Goal: Information Seeking & Learning: Stay updated

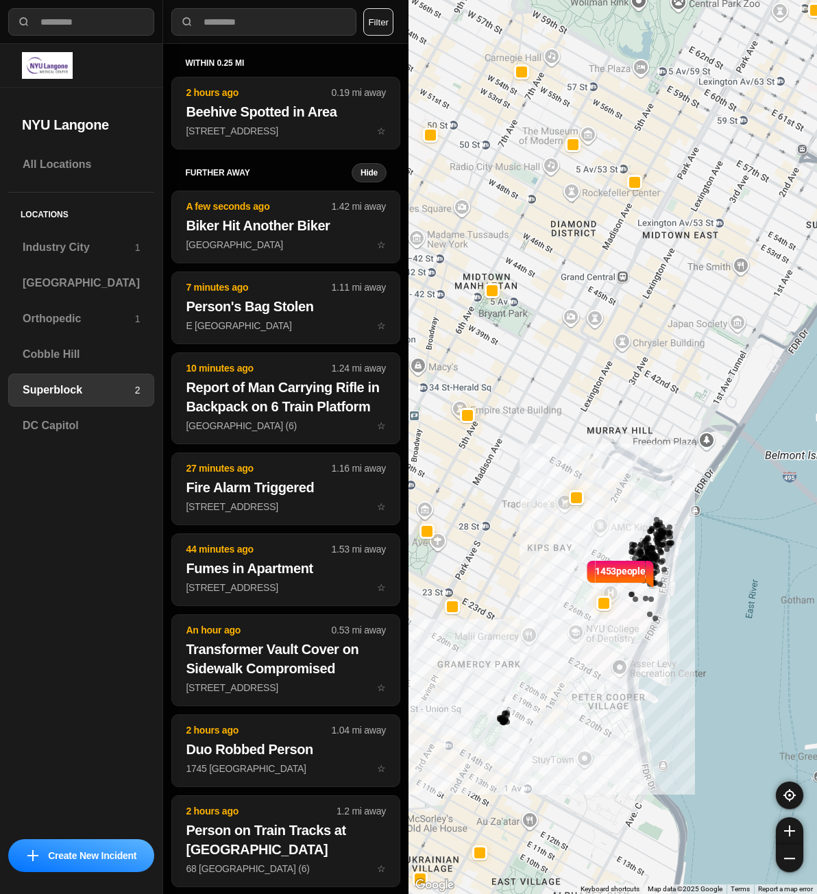
select select "*"
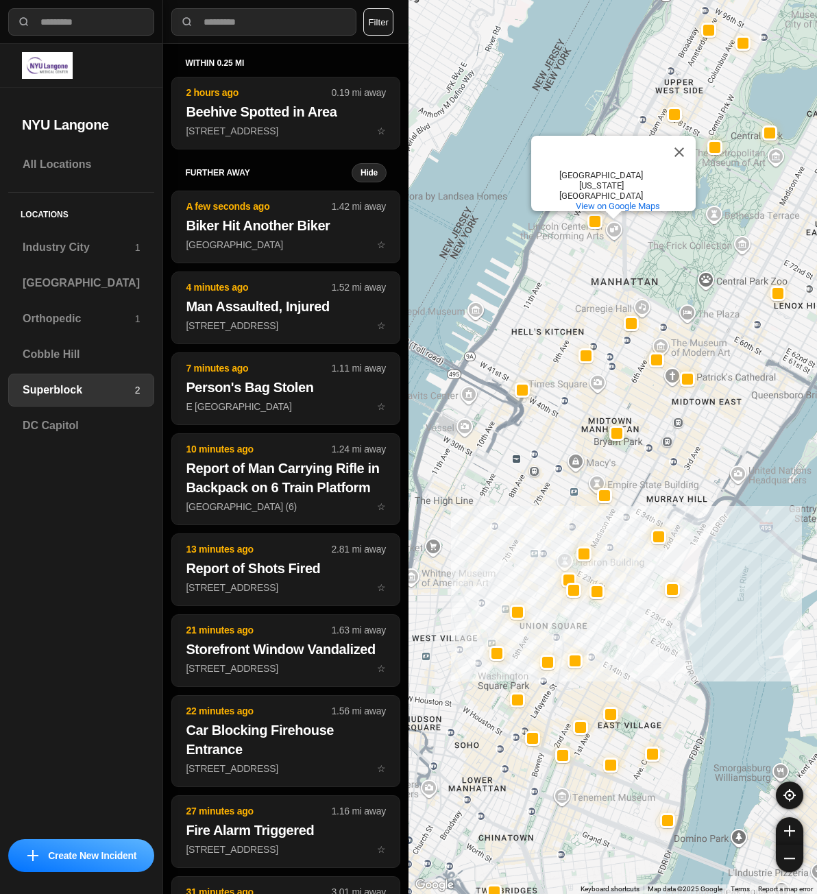
drag, startPoint x: 539, startPoint y: 580, endPoint x: 612, endPoint y: 602, distance: 75.9
click at [612, 602] on div "[GEOGRAPHIC_DATA][US_STATE] View on Google Maps" at bounding box center [613, 447] width 409 height 894
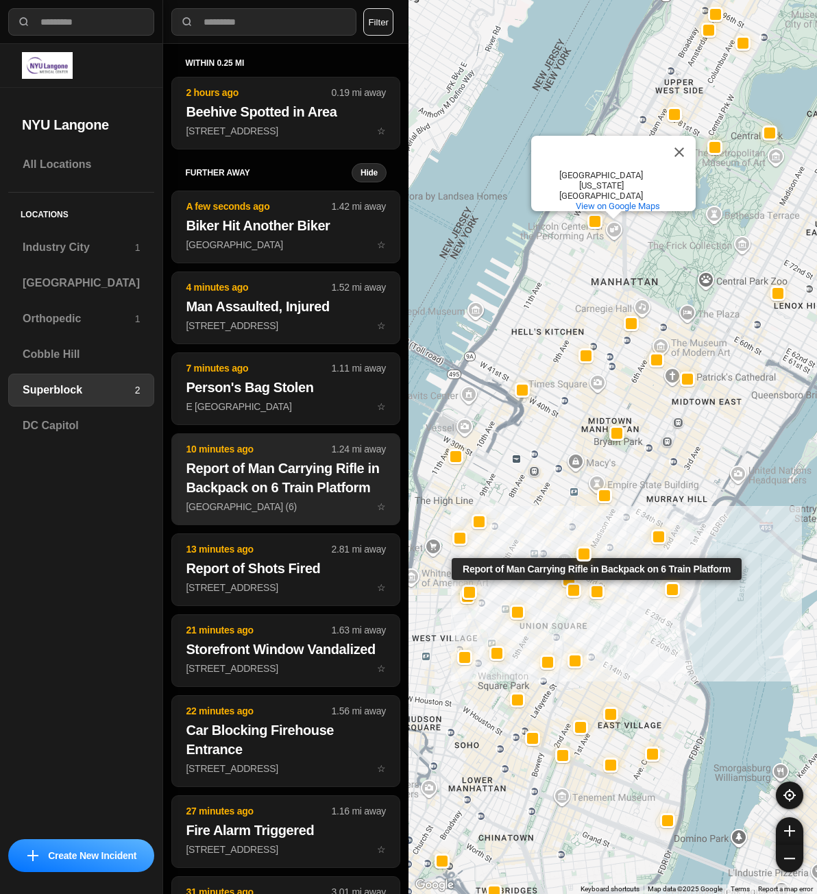
click at [289, 465] on h2 "Report of Man Carrying Rifle in Backpack on 6 Train Platform" at bounding box center [286, 478] width 200 height 38
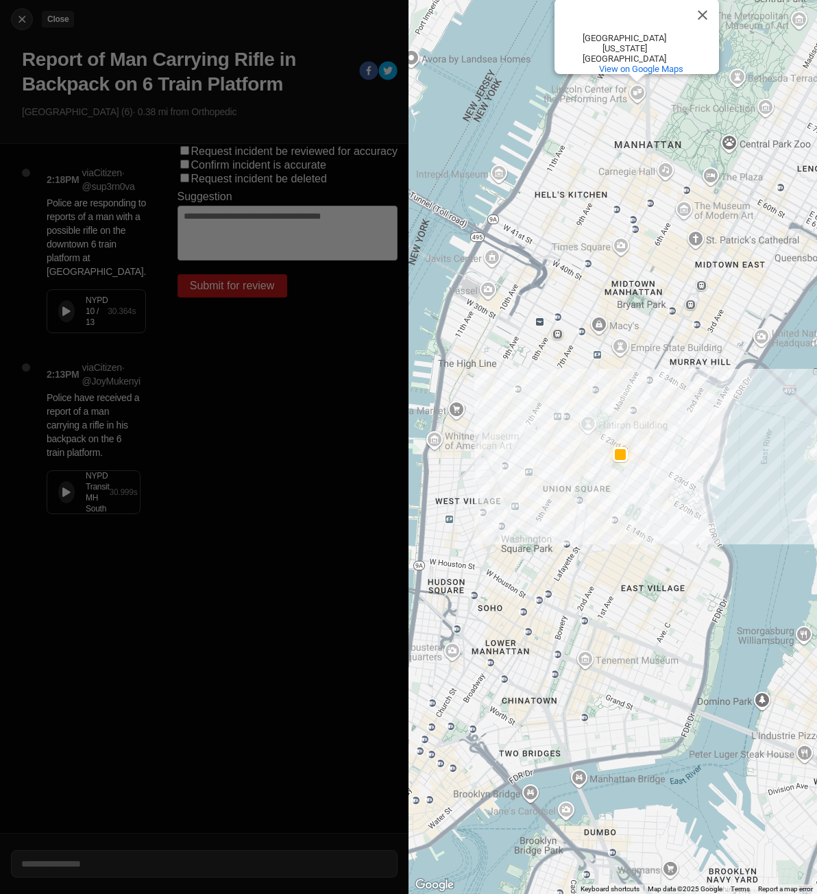
click at [21, 20] on img at bounding box center [22, 19] width 14 height 14
select select "*"
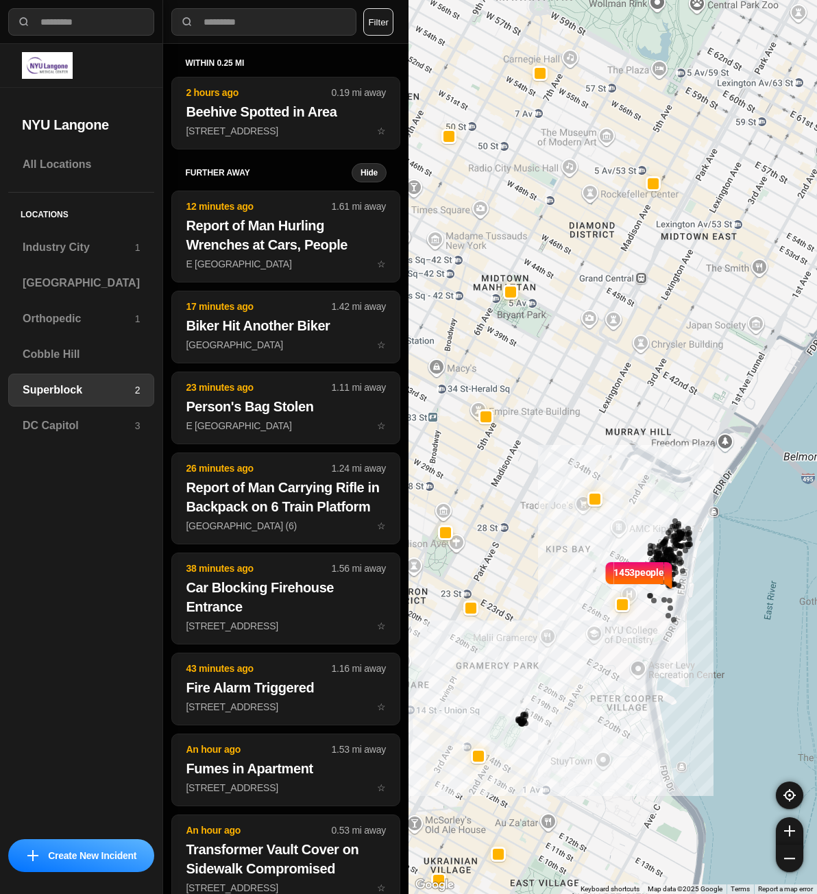
drag, startPoint x: 512, startPoint y: 551, endPoint x: 531, endPoint y: 552, distance: 18.6
click at [531, 552] on div "1453 people [GEOGRAPHIC_DATA][US_STATE] View on Google Maps" at bounding box center [613, 447] width 409 height 894
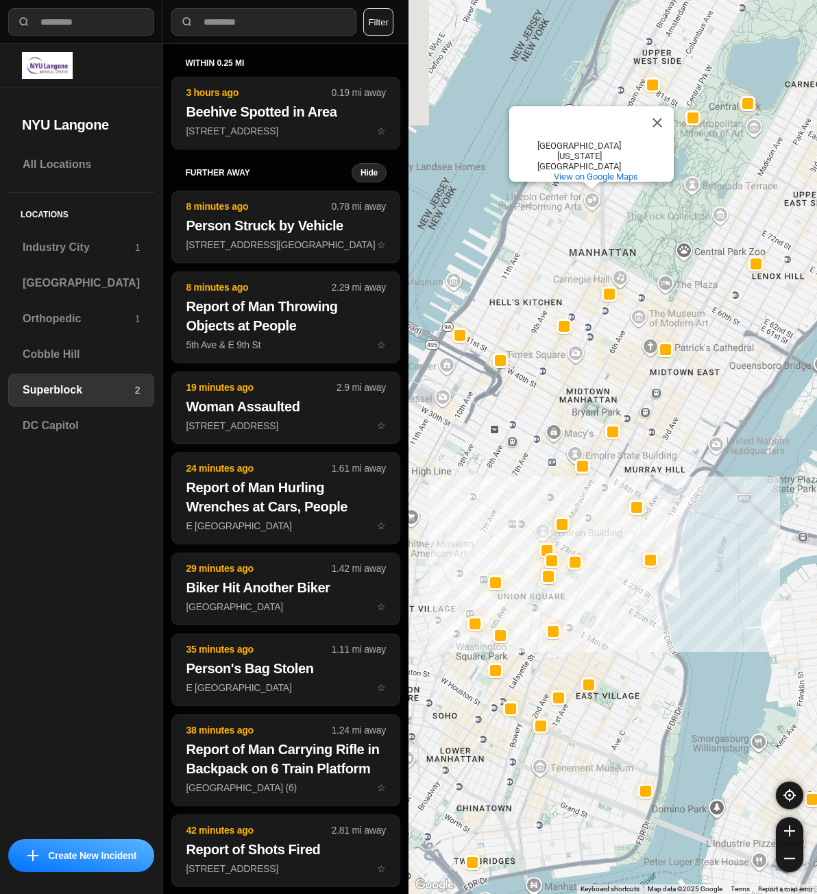
drag, startPoint x: 537, startPoint y: 450, endPoint x: 586, endPoint y: 485, distance: 59.9
click at [586, 485] on div "[GEOGRAPHIC_DATA][US_STATE] View on Google Maps" at bounding box center [613, 447] width 409 height 894
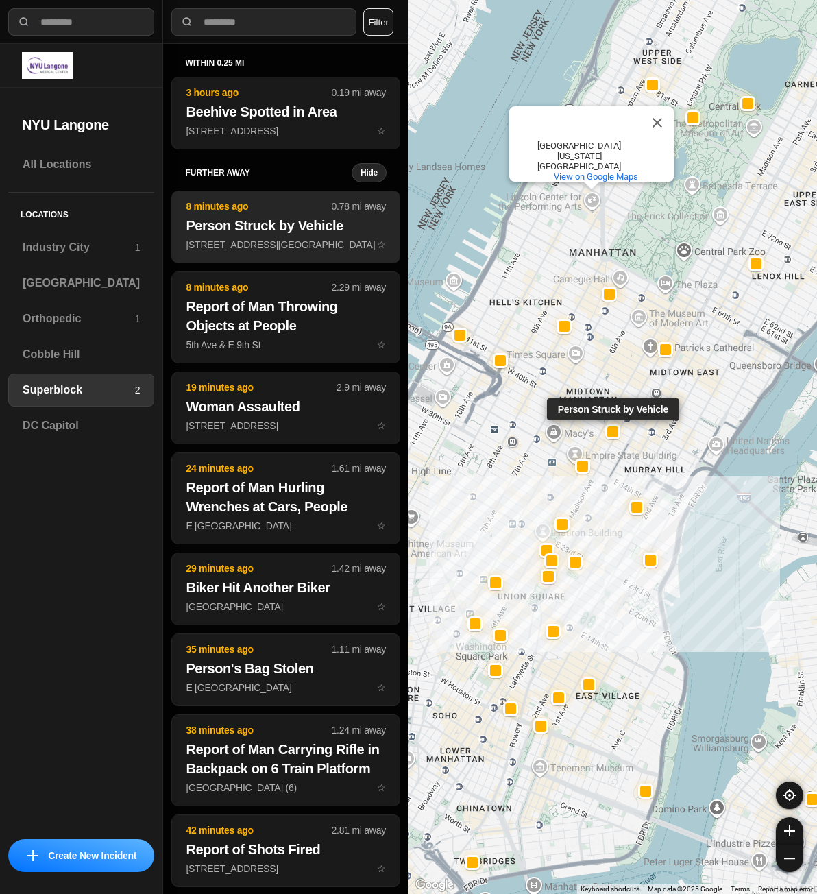
click at [279, 224] on h2 "Person Struck by Vehicle" at bounding box center [286, 225] width 200 height 19
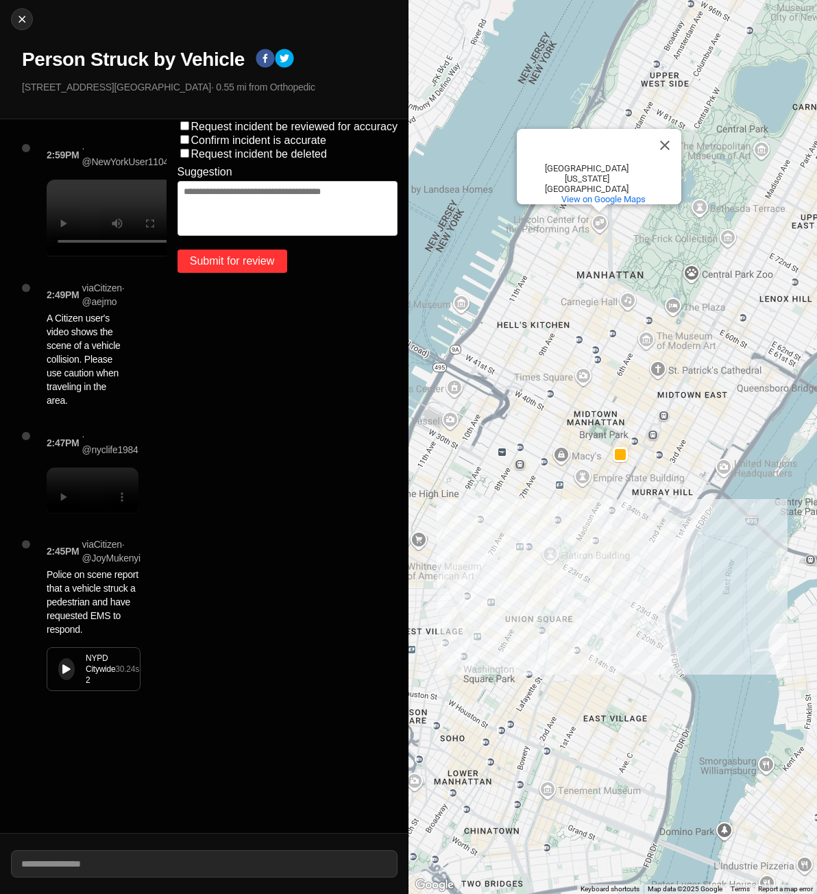
click at [217, 261] on button "Submit for review" at bounding box center [233, 261] width 110 height 23
click at [19, 23] on img at bounding box center [22, 19] width 14 height 14
select select "*"
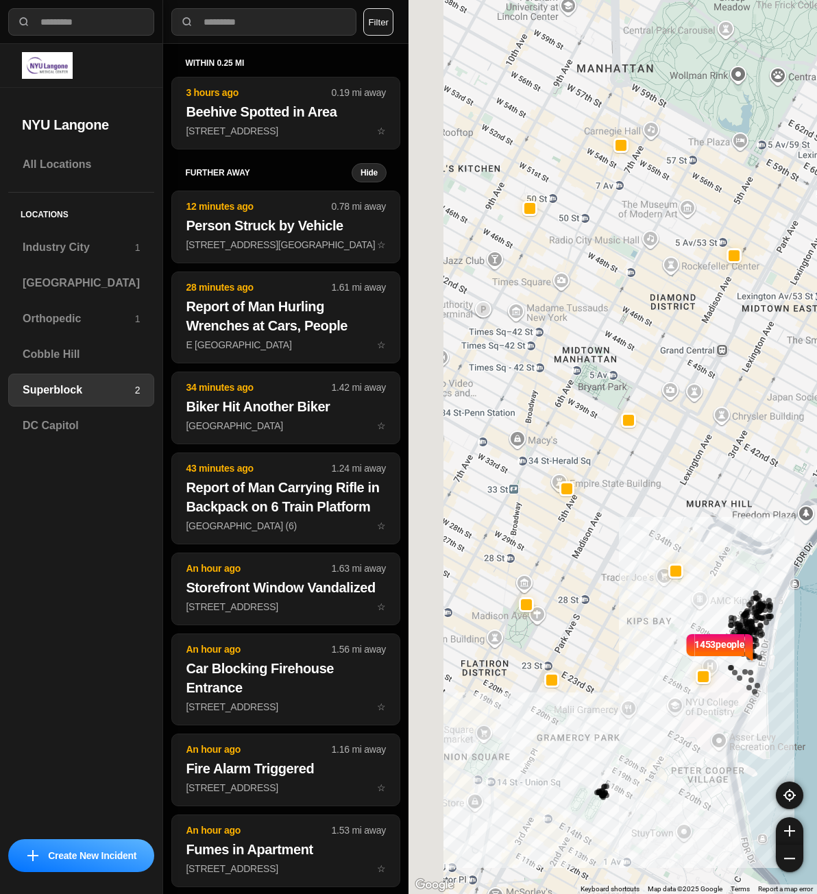
drag, startPoint x: 510, startPoint y: 496, endPoint x: 629, endPoint y: 573, distance: 141.9
click at [629, 573] on div "1453 people [GEOGRAPHIC_DATA][US_STATE] View on Google Maps" at bounding box center [613, 447] width 409 height 894
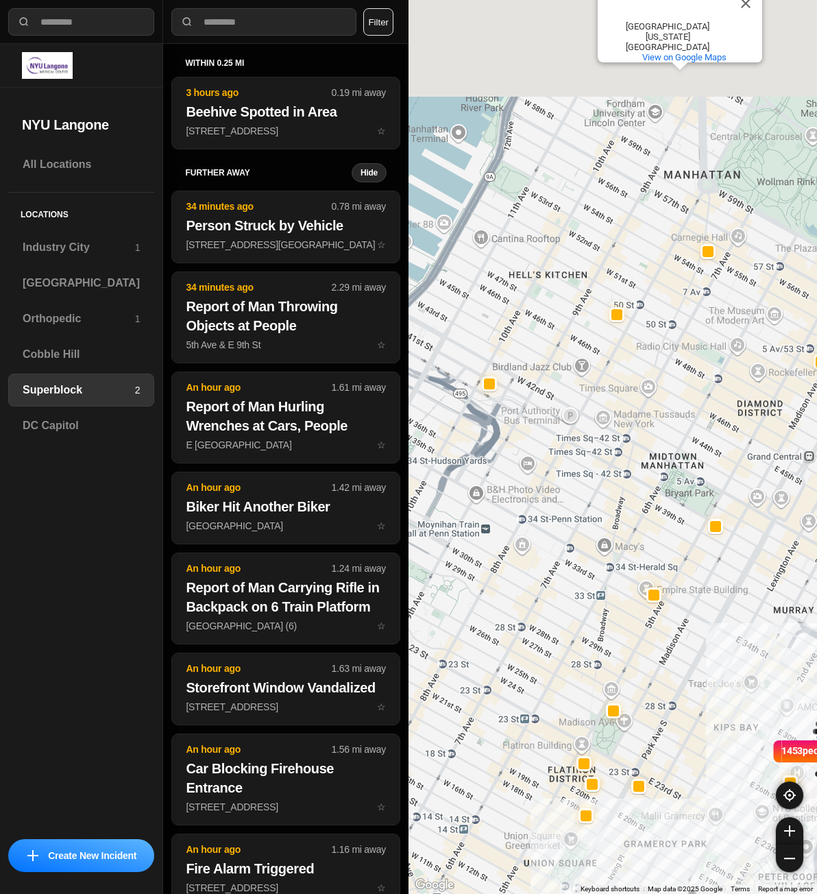
drag, startPoint x: 600, startPoint y: 412, endPoint x: 605, endPoint y: 426, distance: 15.4
click at [606, 431] on div "1453 people [GEOGRAPHIC_DATA][US_STATE] View on Google Maps" at bounding box center [613, 447] width 409 height 894
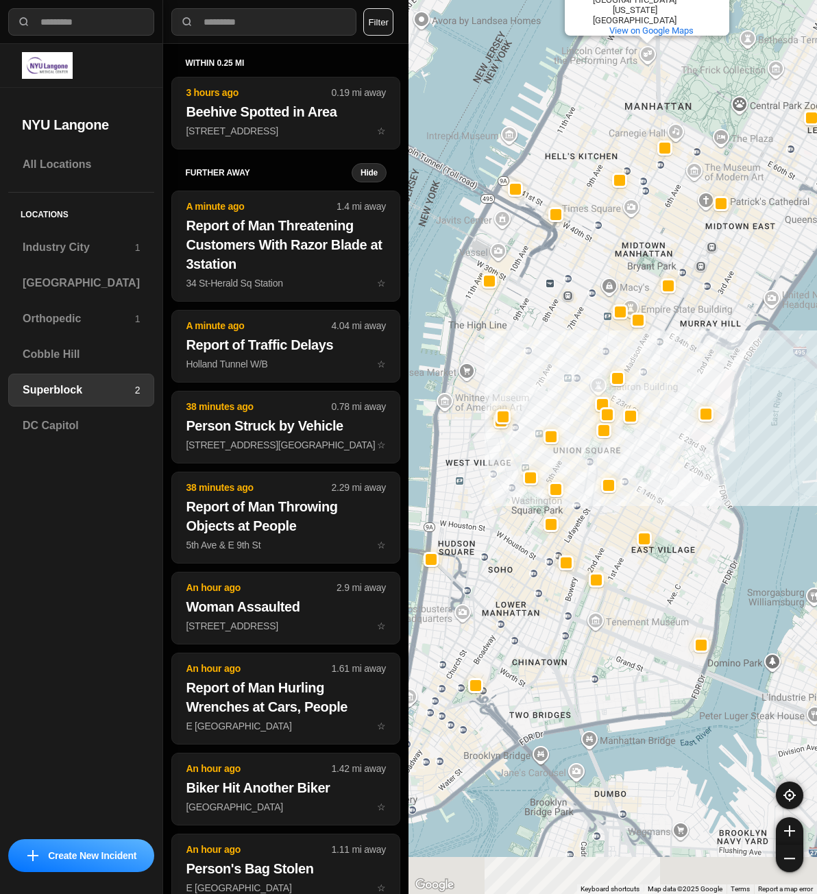
drag, startPoint x: 644, startPoint y: 472, endPoint x: 652, endPoint y: 267, distance: 205.2
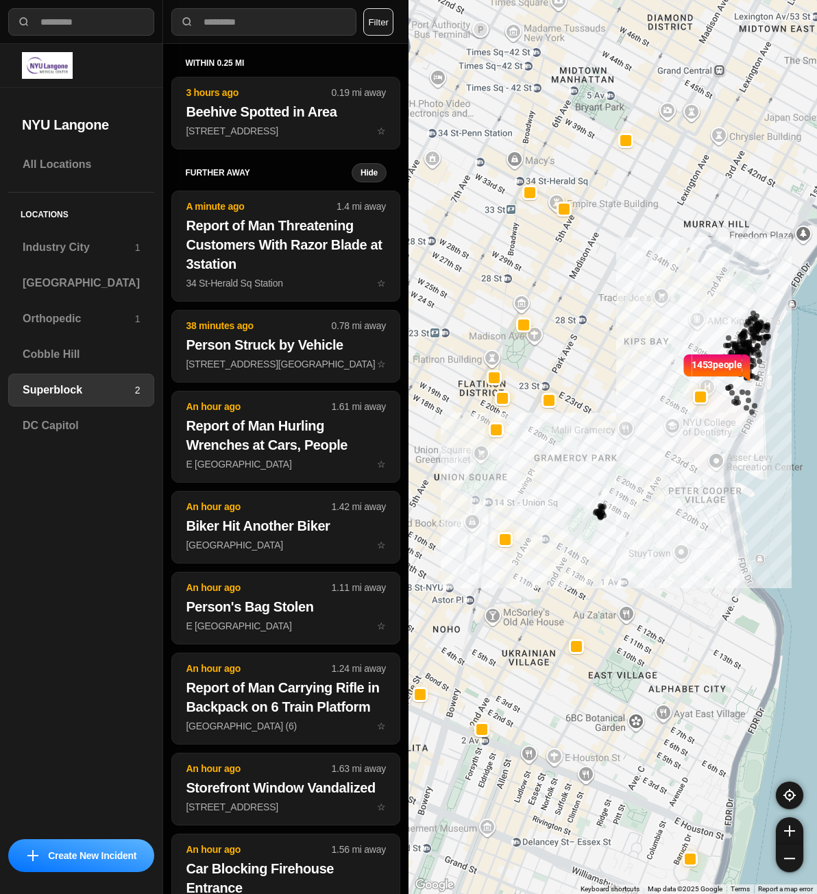
drag, startPoint x: 461, startPoint y: 592, endPoint x: 427, endPoint y: 592, distance: 33.6
click at [427, 592] on div "1453 people [GEOGRAPHIC_DATA][US_STATE] View on Google Maps" at bounding box center [613, 447] width 409 height 894
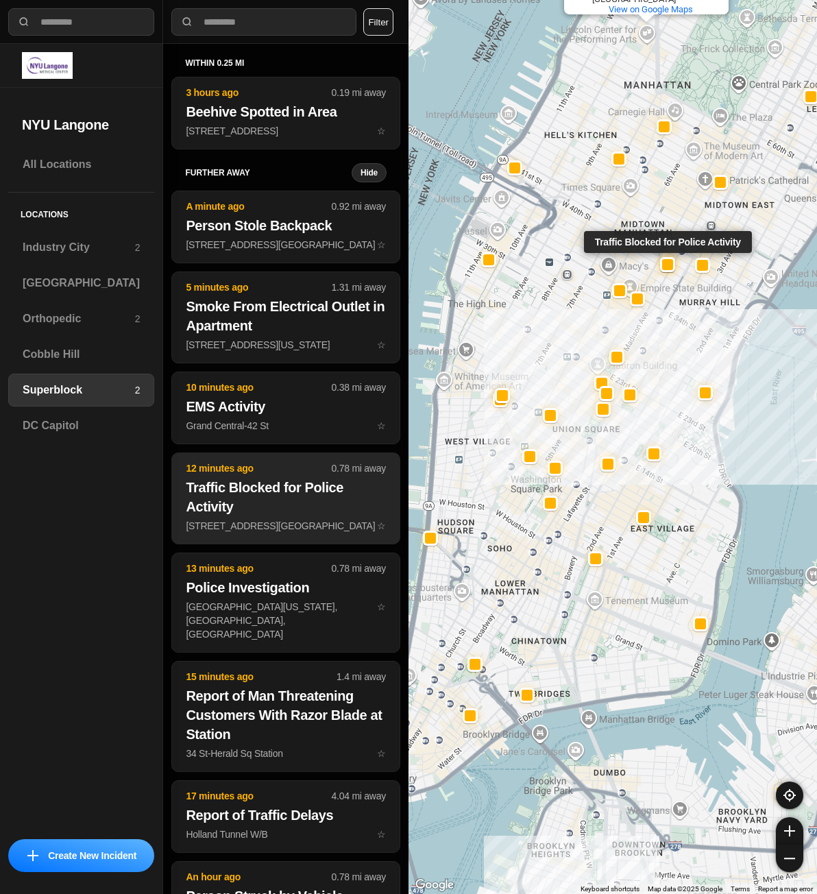
click at [270, 498] on h2 "Traffic Blocked for Police Activity" at bounding box center [286, 497] width 200 height 38
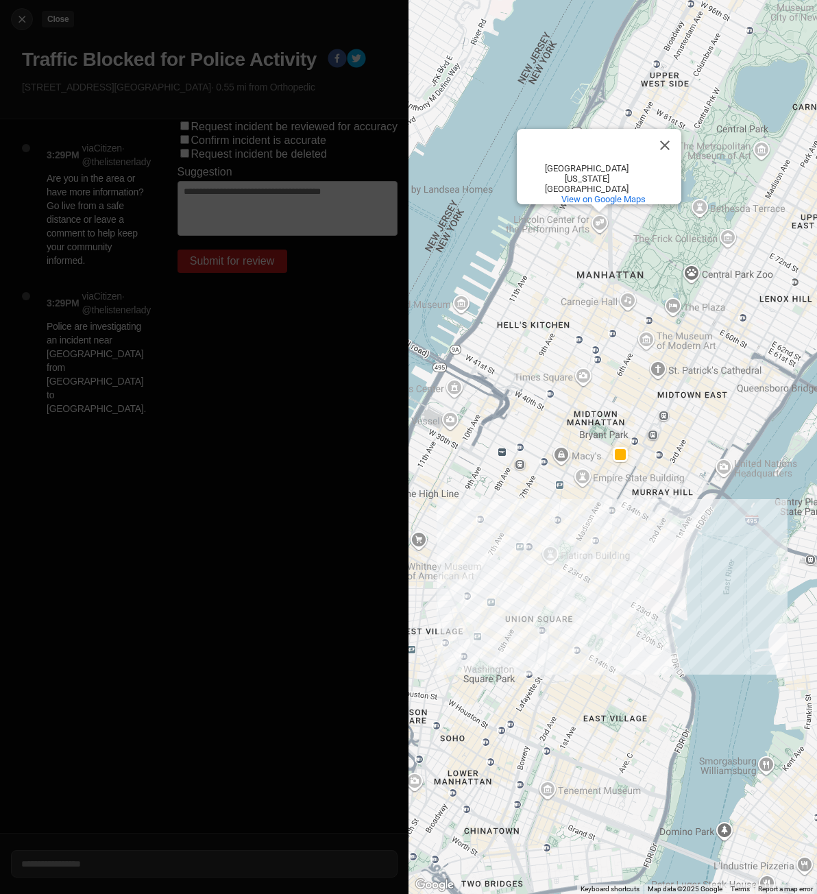
click at [23, 19] on img at bounding box center [22, 19] width 14 height 14
select select "*"
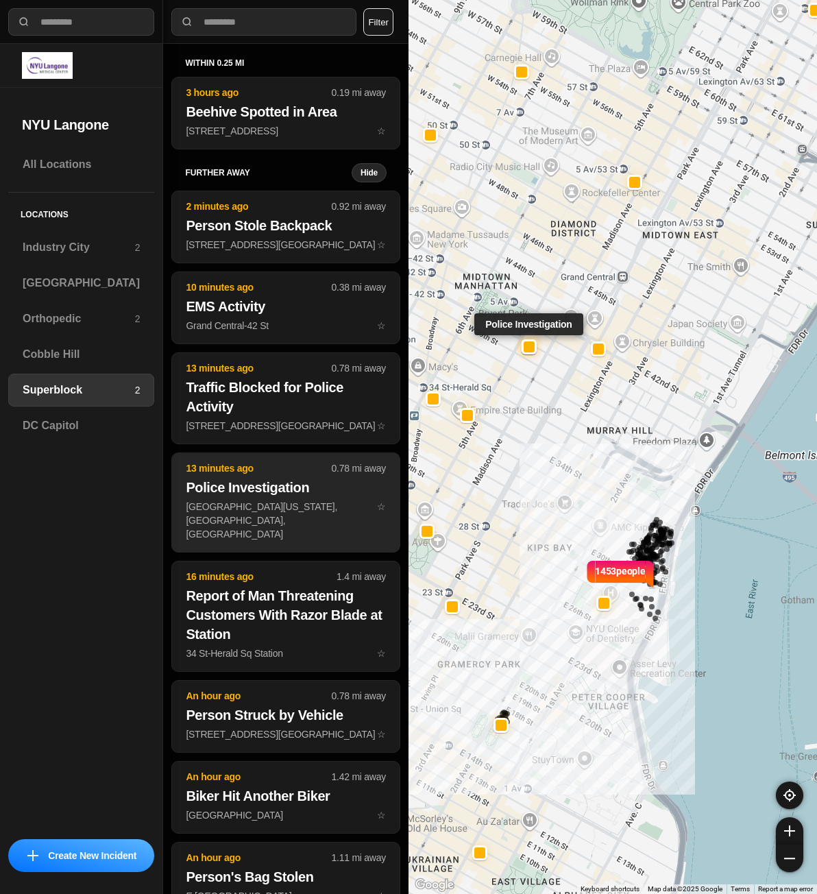
click at [269, 474] on p "13 minutes ago" at bounding box center [258, 468] width 145 height 14
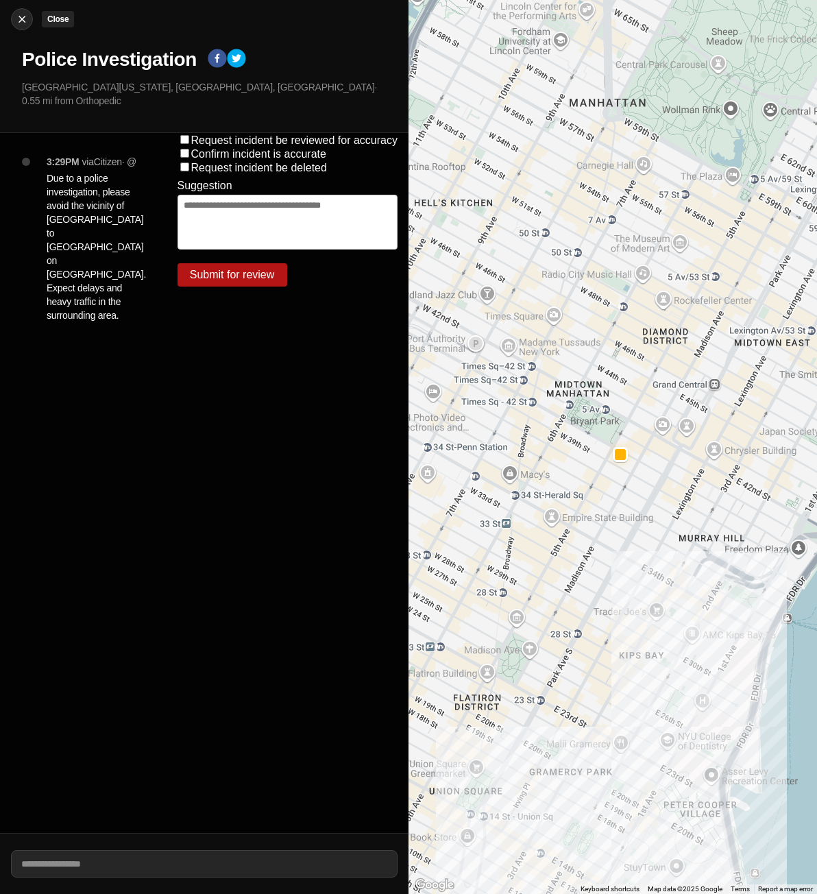
click at [14, 19] on div at bounding box center [22, 19] width 21 height 14
select select "*"
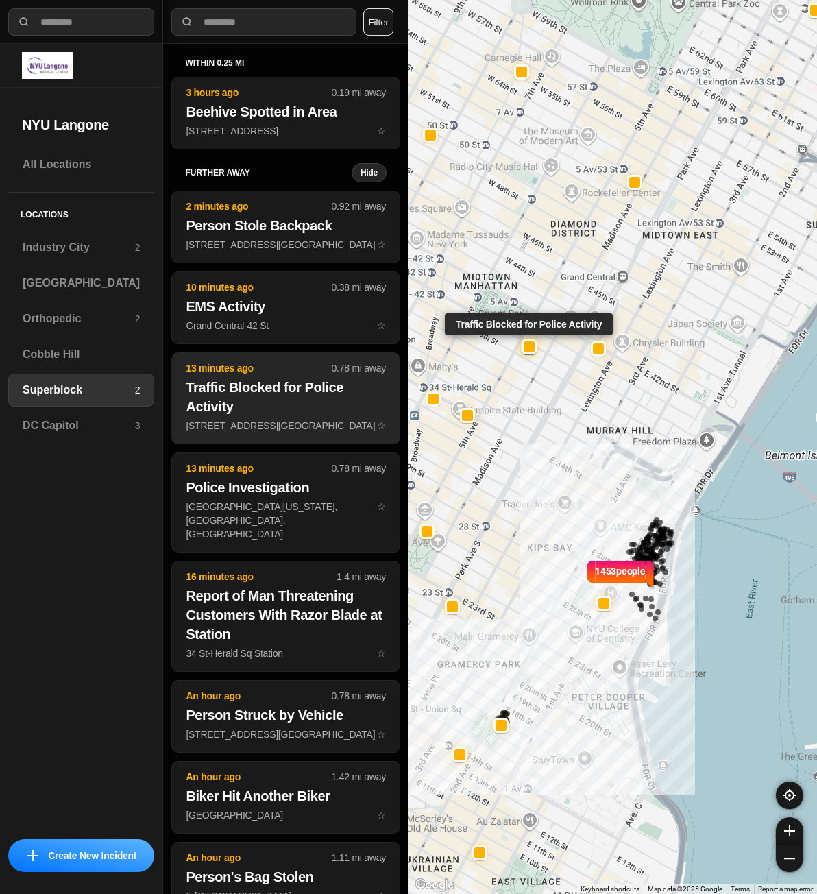
click at [279, 384] on h2 "Traffic Blocked for Police Activity" at bounding box center [286, 397] width 200 height 38
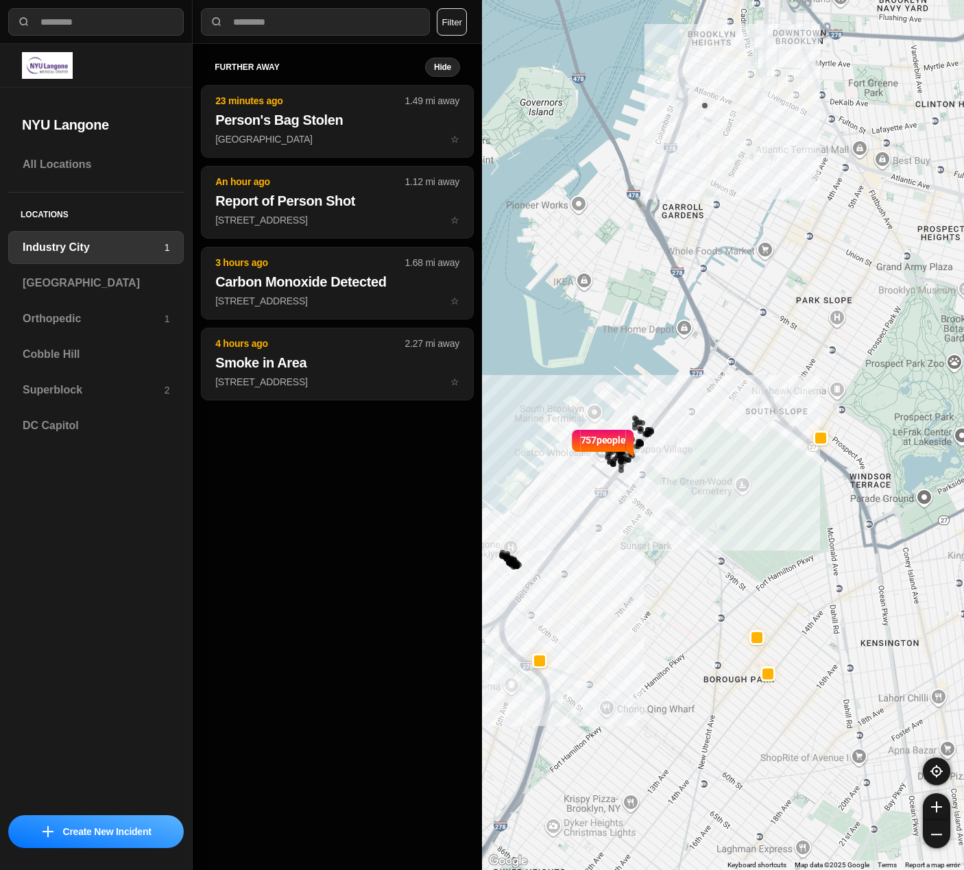
select select "*"
